Goal: Connect with others: Connect with others

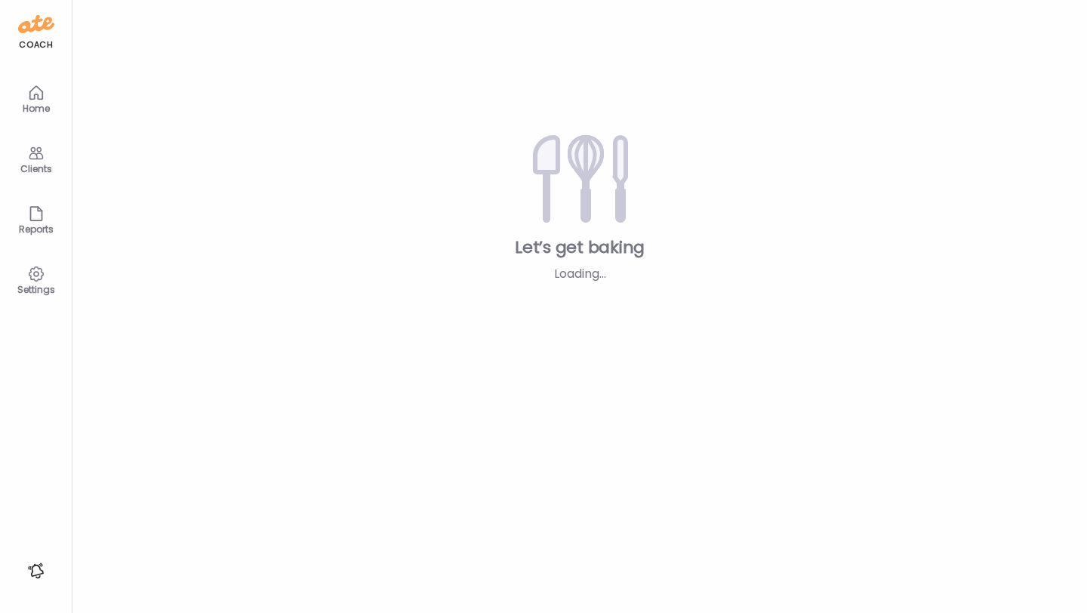
type input "**********"
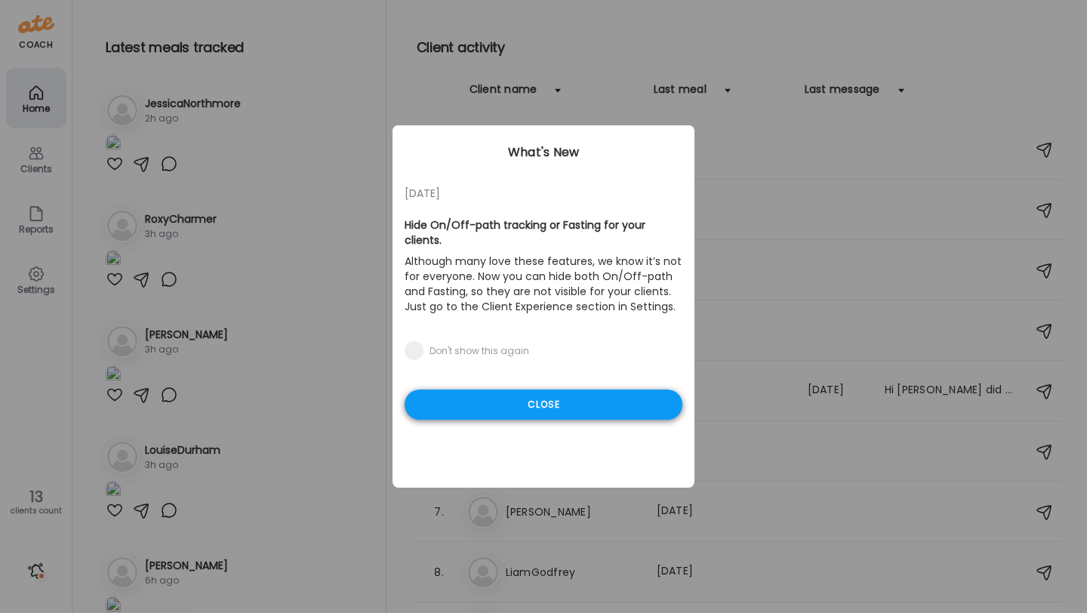
click at [556, 390] on div "Close" at bounding box center [544, 405] width 278 height 30
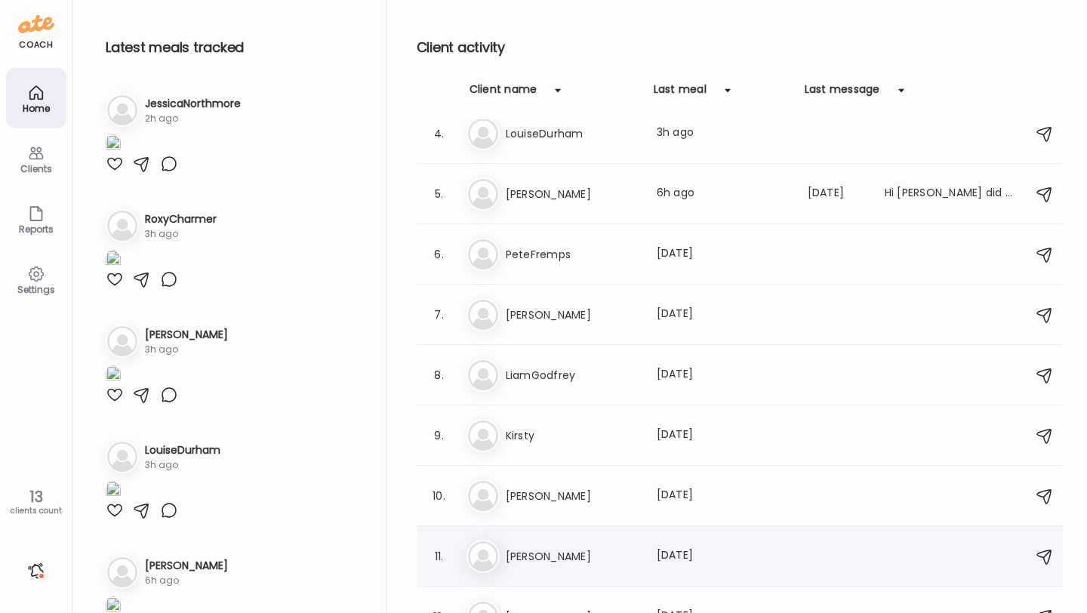
scroll to position [193, 0]
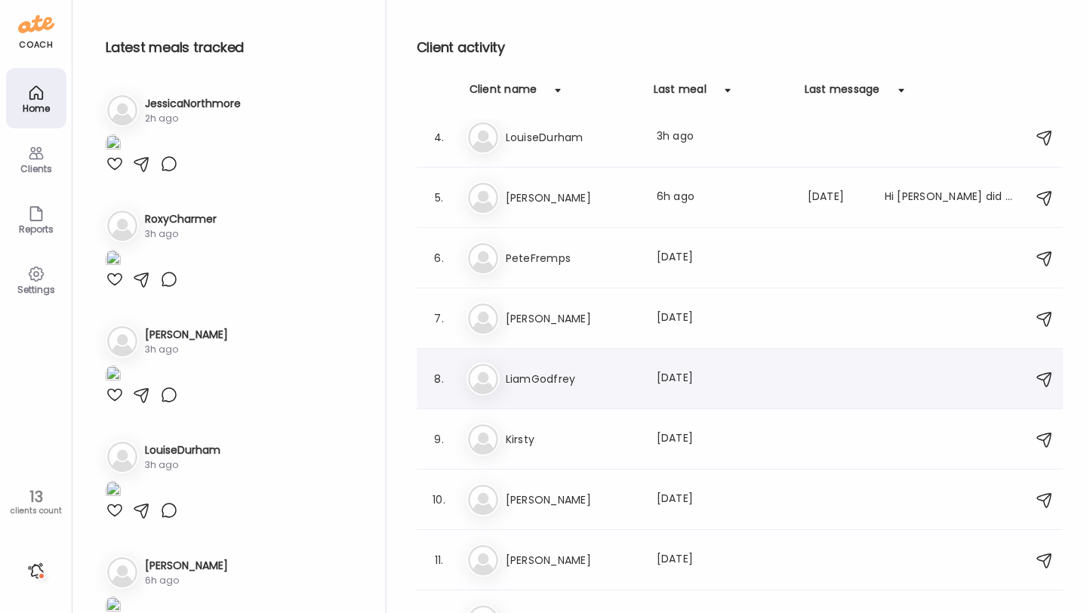
click at [581, 392] on div "Li LiamGodfrey Last meal: [DATE]" at bounding box center [742, 378] width 551 height 33
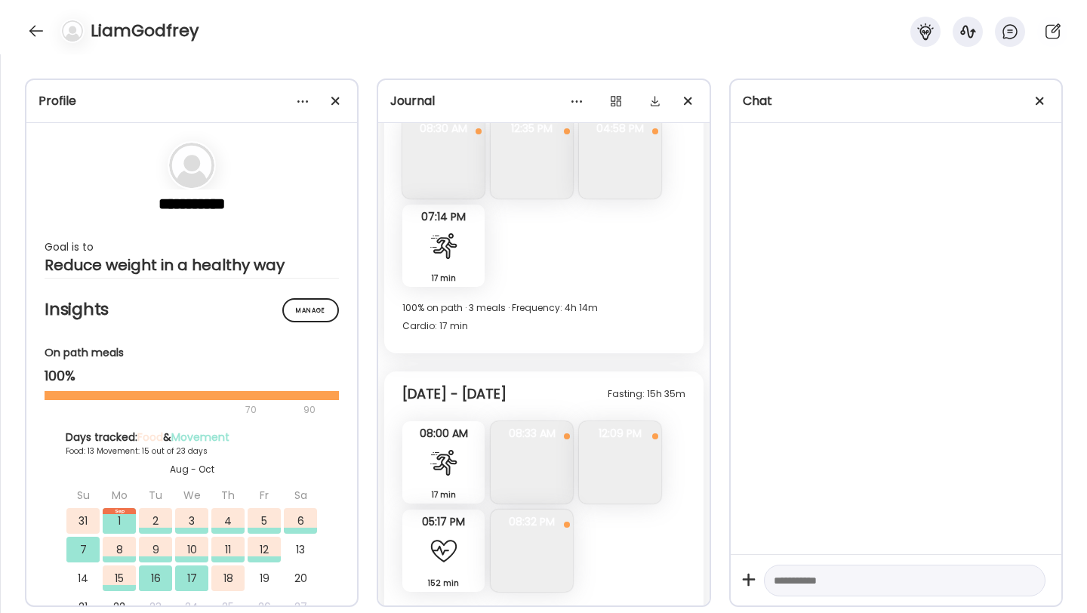
scroll to position [5366, 0]
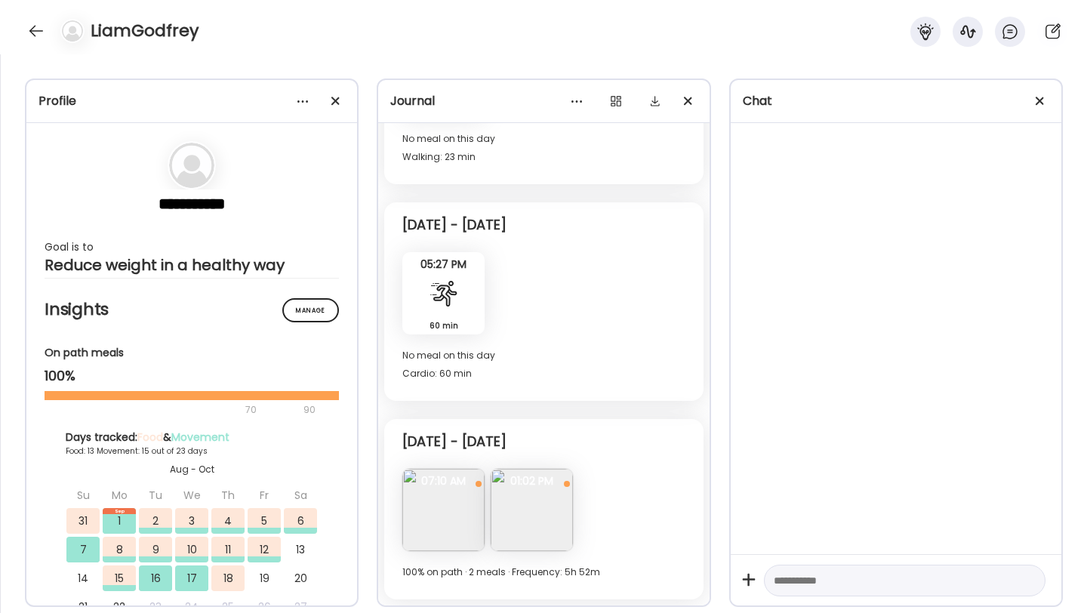
click at [42, 43] on div "LiamGodfrey" at bounding box center [543, 27] width 1087 height 54
click at [41, 39] on div at bounding box center [36, 31] width 24 height 24
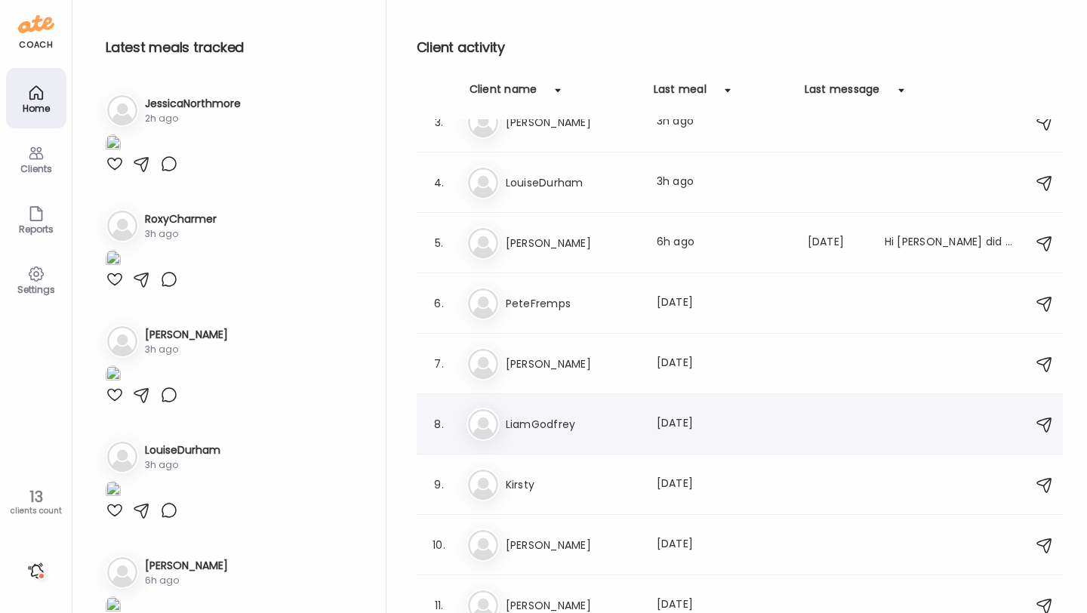
scroll to position [135, 0]
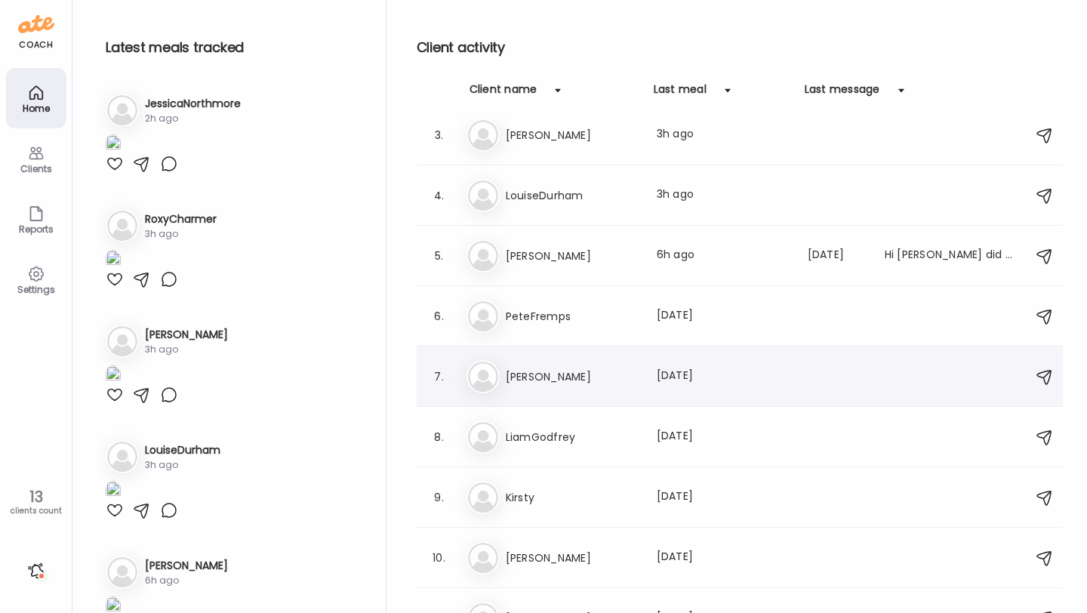
click at [550, 364] on div "Ka [PERSON_NAME] Last meal: [DATE]" at bounding box center [742, 376] width 551 height 33
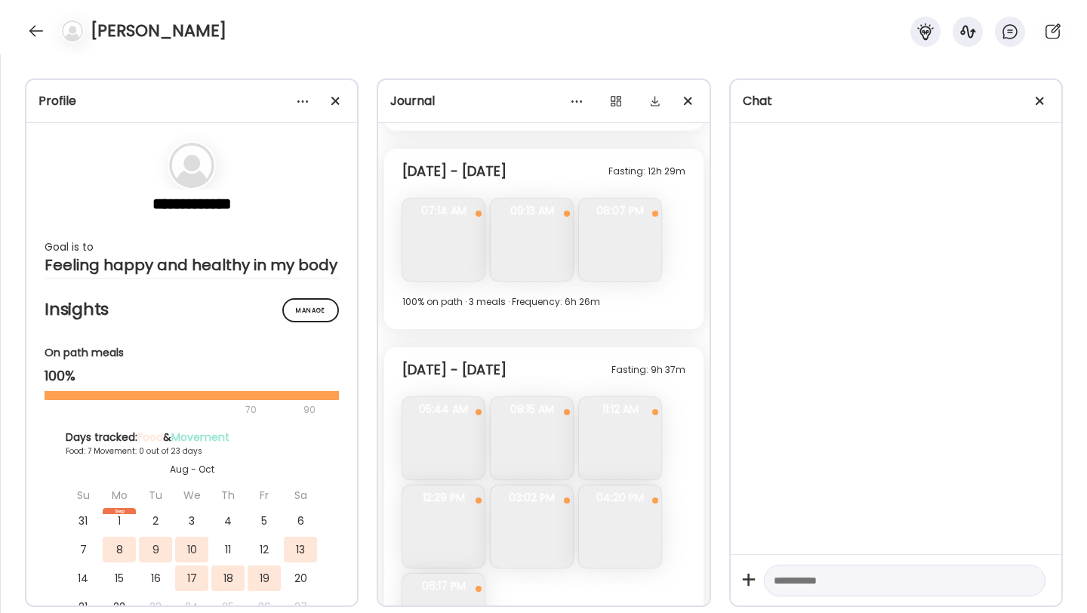
scroll to position [4537, 0]
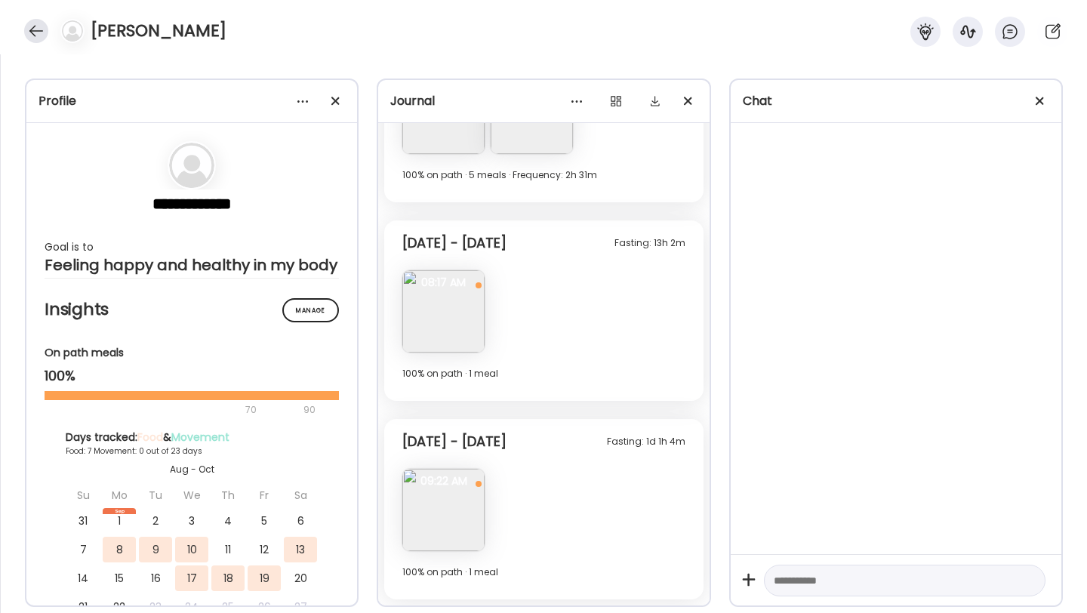
click at [45, 32] on div at bounding box center [36, 31] width 24 height 24
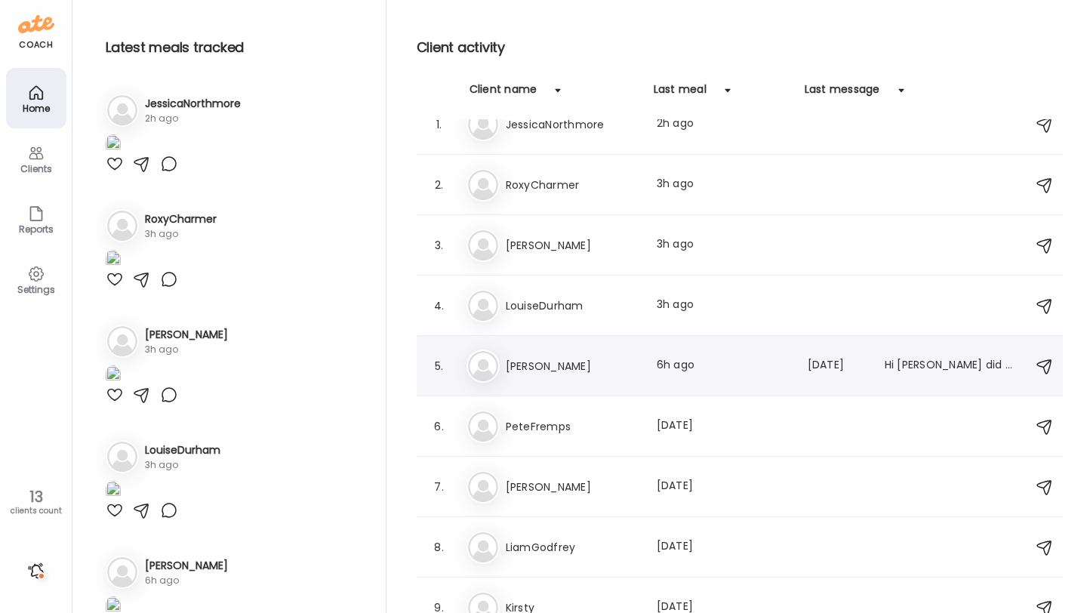
scroll to position [0, 0]
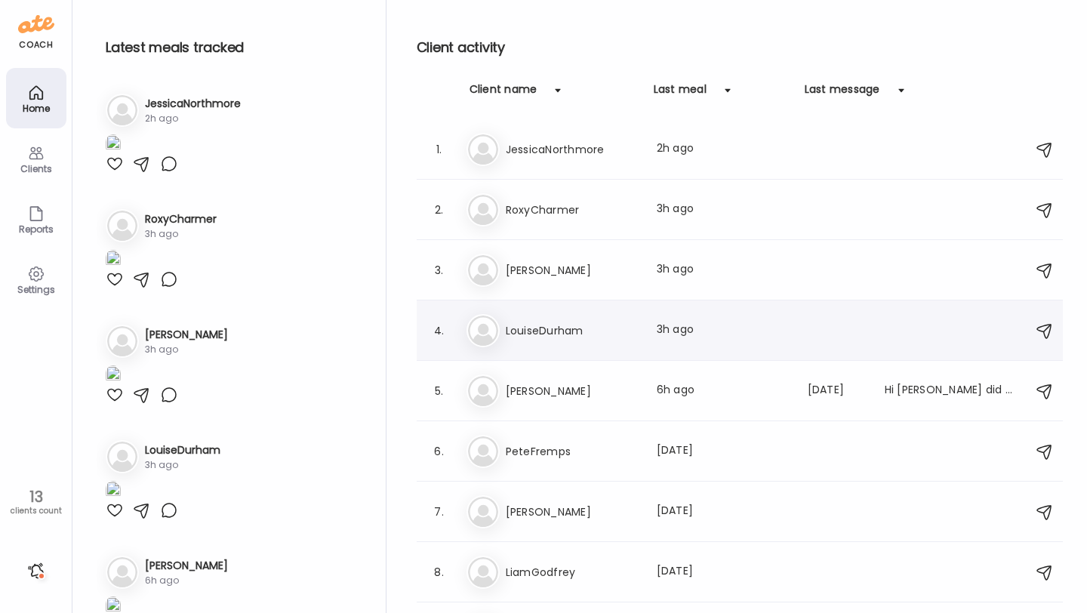
click at [549, 310] on div "4. Lo LouiseDurham Last meal: 3h ago" at bounding box center [740, 330] width 646 height 60
click at [558, 323] on h3 "LouiseDurham" at bounding box center [572, 331] width 133 height 18
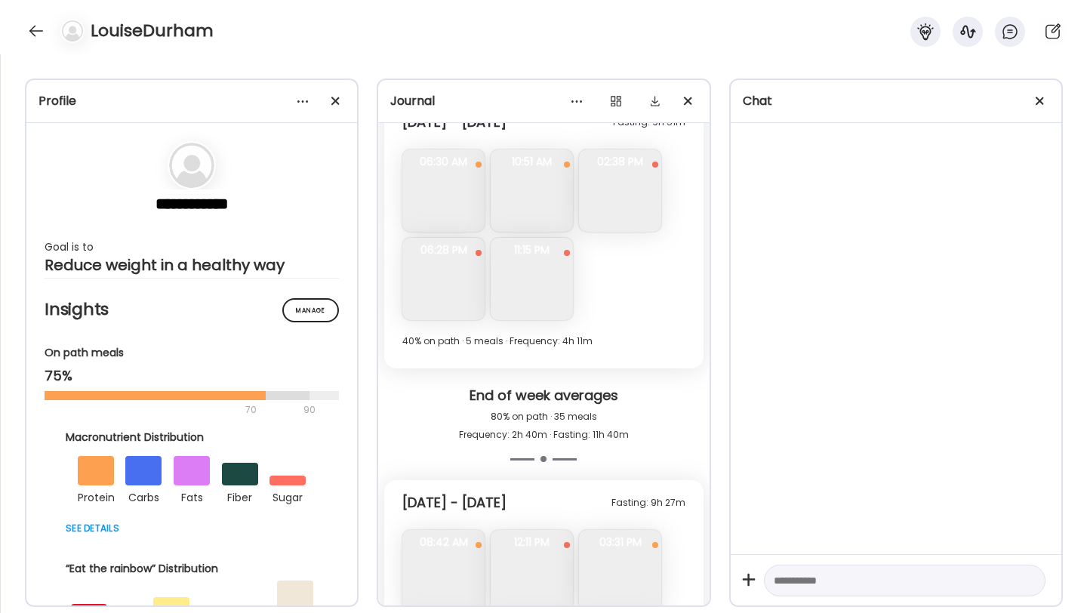
scroll to position [7058, 0]
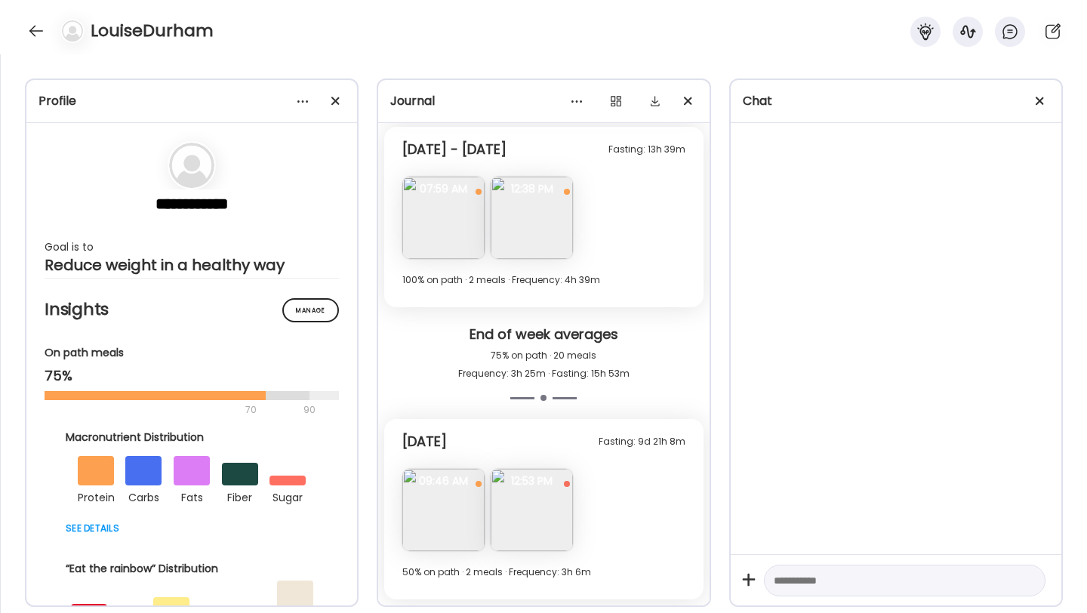
click at [512, 488] on span "12:53 PM" at bounding box center [532, 481] width 82 height 14
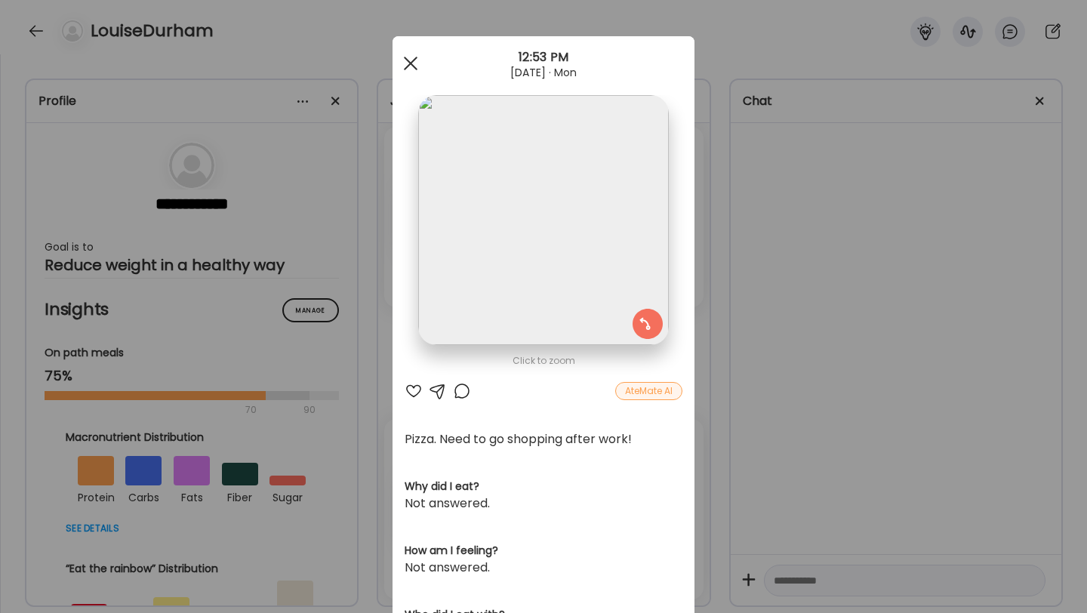
click at [408, 57] on div at bounding box center [411, 63] width 30 height 30
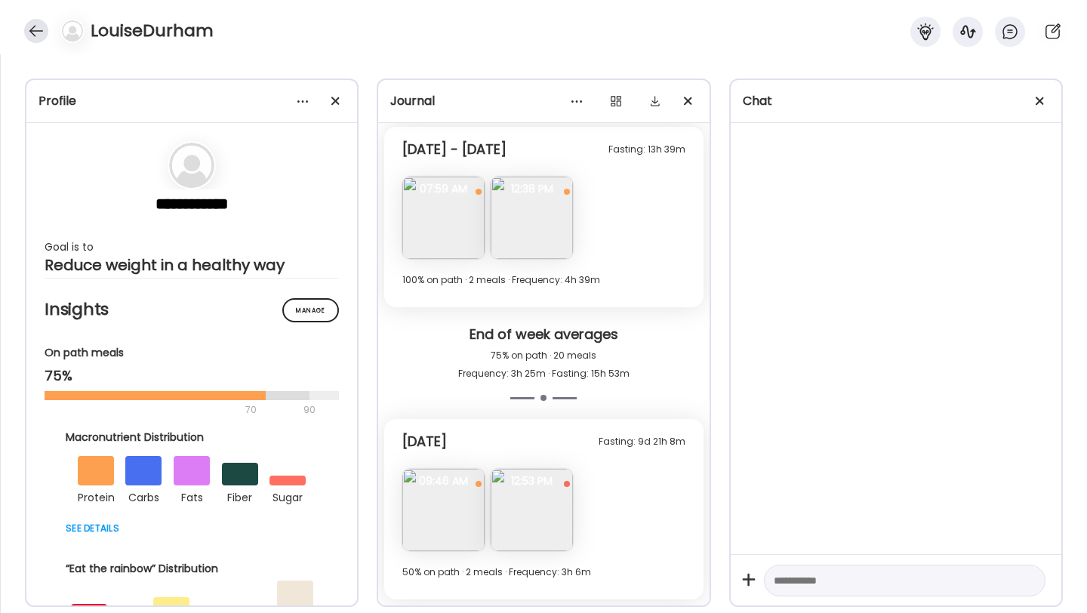
click at [40, 30] on div at bounding box center [36, 31] width 24 height 24
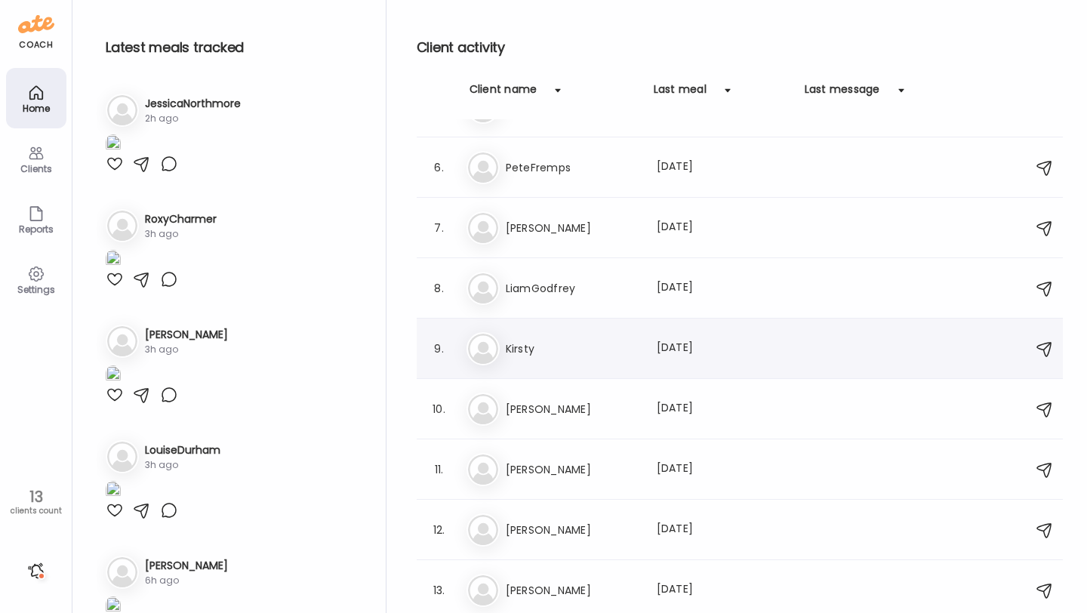
scroll to position [0, 0]
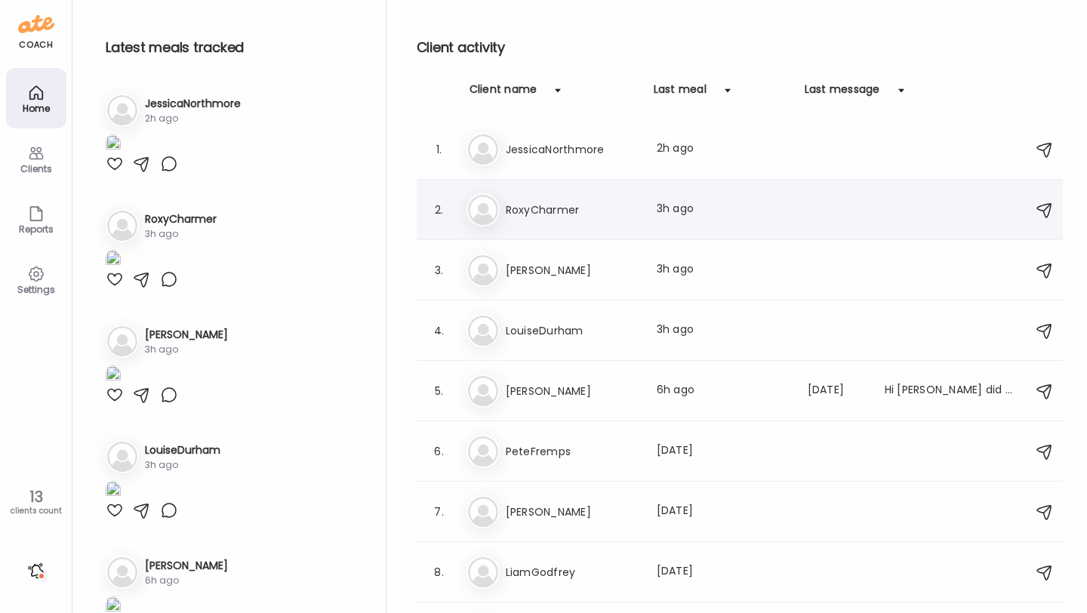
click at [558, 207] on h3 "RoxyCharmer" at bounding box center [572, 210] width 133 height 18
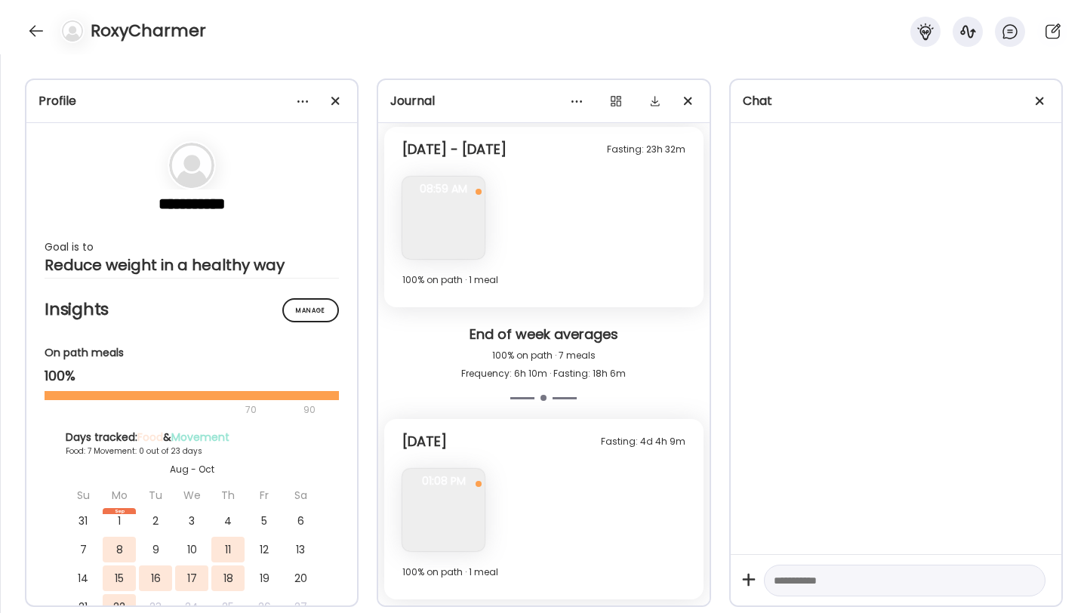
scroll to position [2802, 0]
click at [26, 30] on div at bounding box center [36, 31] width 24 height 24
